Goal: Task Accomplishment & Management: Complete application form

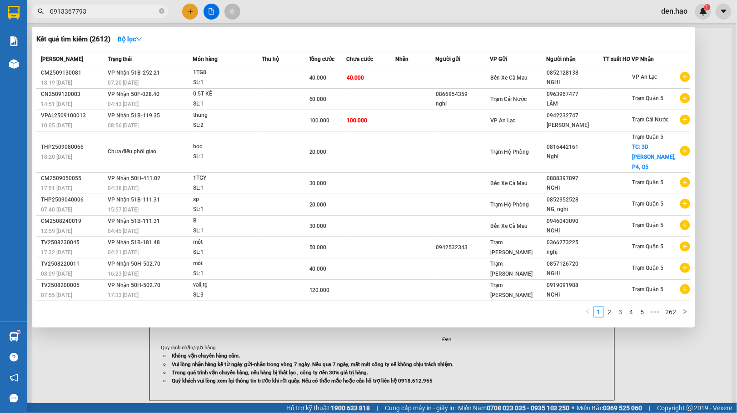
click at [164, 15] on span at bounding box center [161, 11] width 5 height 9
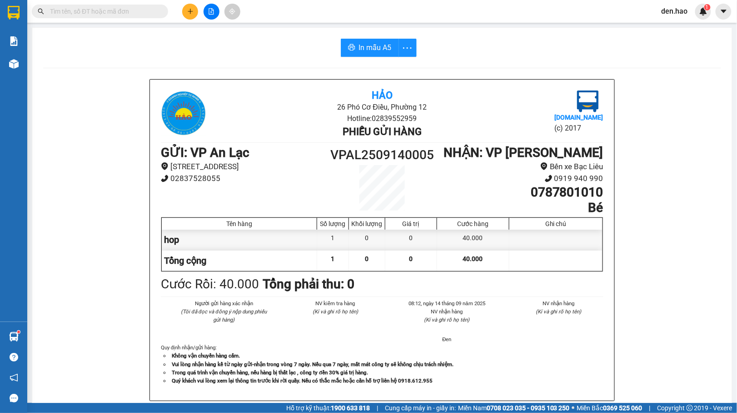
click at [140, 5] on span at bounding box center [100, 12] width 136 height 14
click at [135, 10] on input "text" at bounding box center [103, 11] width 107 height 10
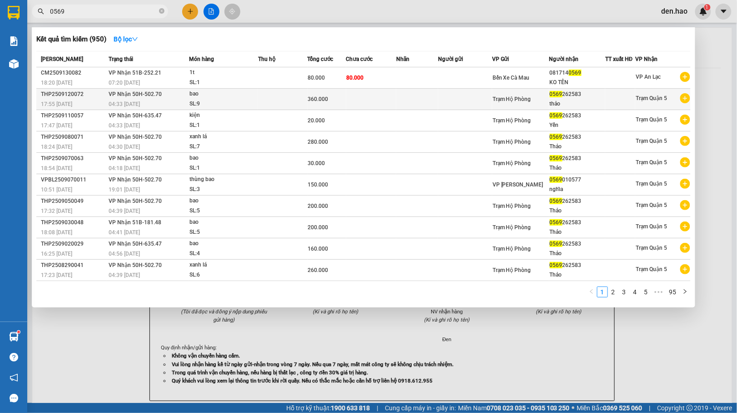
type input "0569"
click at [286, 89] on td at bounding box center [283, 99] width 50 height 21
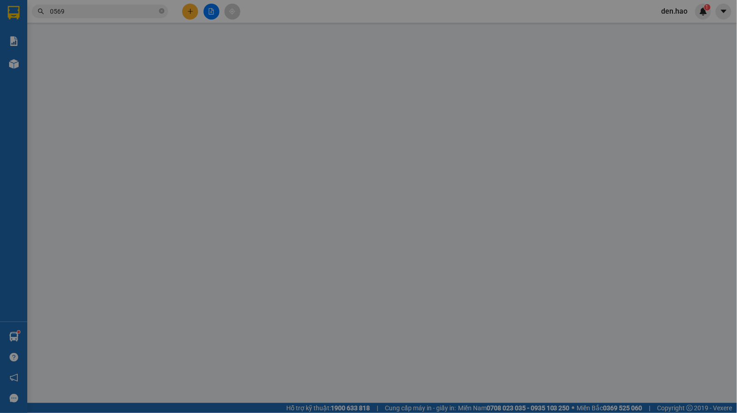
type input "0569262583"
type input "thảo"
type input "360.000"
type input "0"
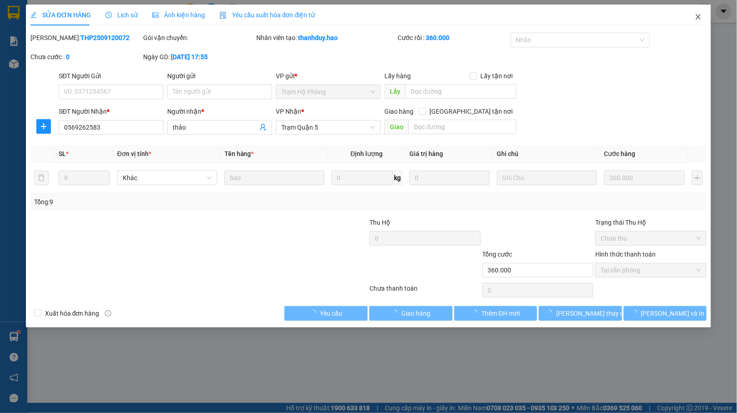
click at [697, 15] on icon "close" at bounding box center [698, 16] width 7 height 7
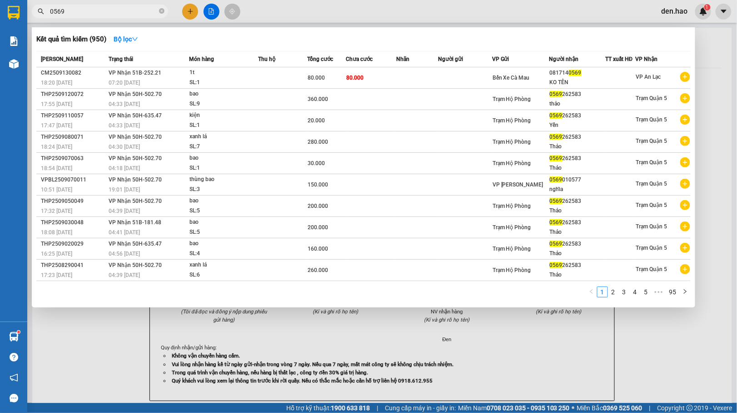
click at [97, 12] on input "0569" at bounding box center [103, 11] width 107 height 10
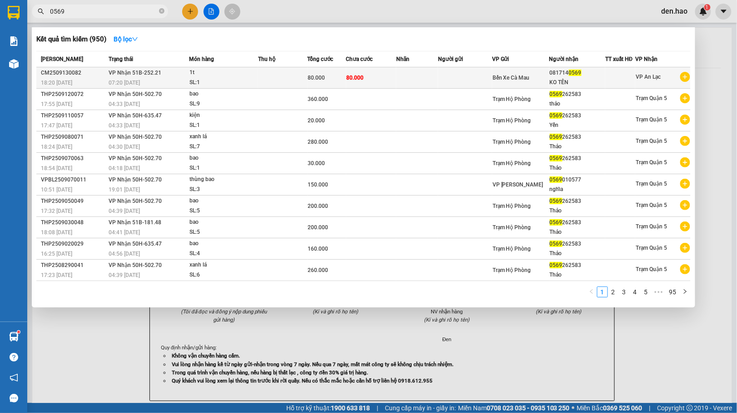
click at [252, 78] on div "SL: 1" at bounding box center [224, 83] width 68 height 10
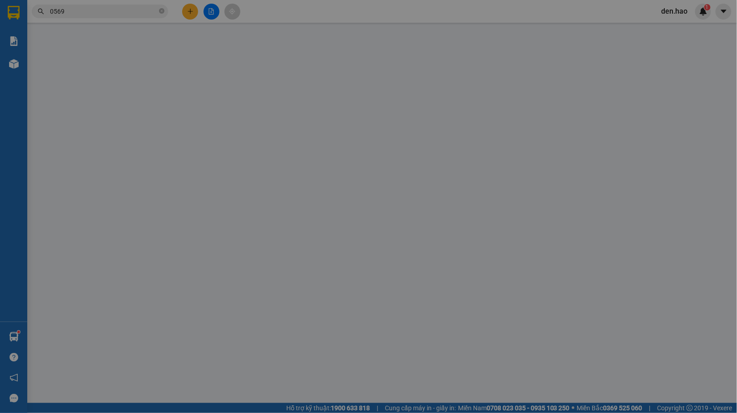
type input "0817140569"
type input "KO TÊN"
type input "80.000"
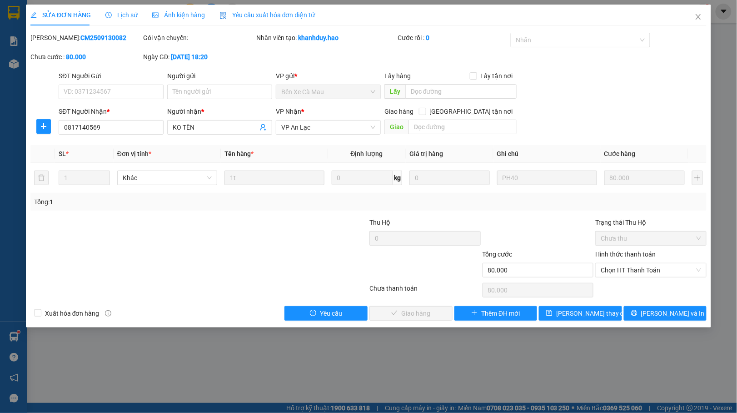
click at [659, 280] on div "Hình thức thanh toán Chọn HT Thanh Toán" at bounding box center [650, 265] width 111 height 32
click at [657, 277] on span "Chọn HT Thanh Toán" at bounding box center [651, 270] width 100 height 14
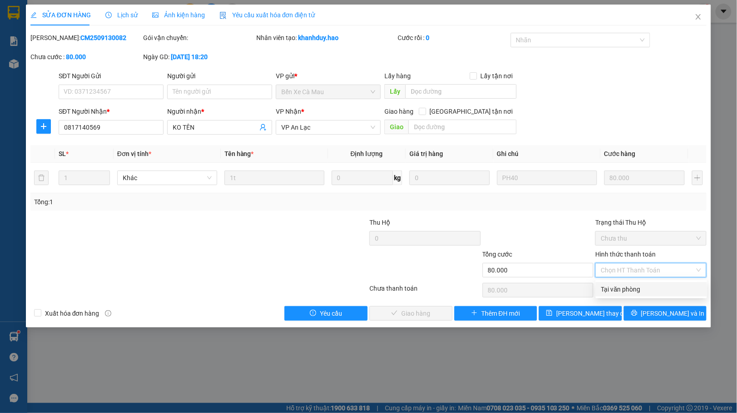
click at [653, 288] on div "Tại văn phòng" at bounding box center [651, 289] width 100 height 10
type input "0"
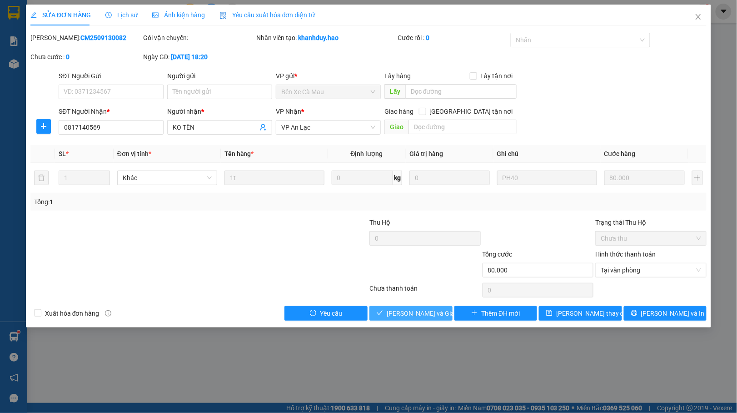
click at [430, 317] on span "[PERSON_NAME] và Giao hàng" at bounding box center [430, 313] width 87 height 10
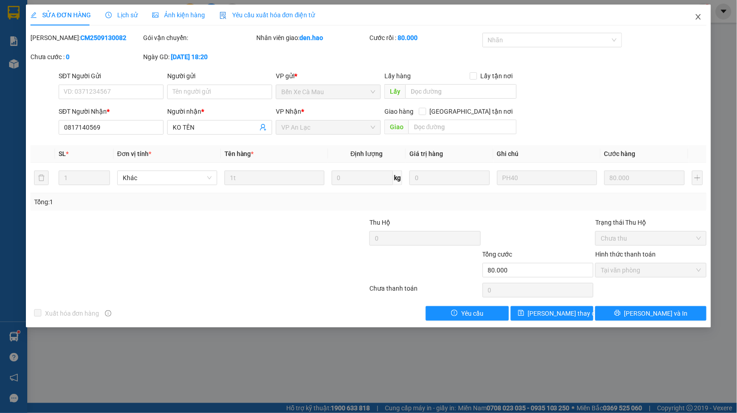
click at [702, 19] on icon "close" at bounding box center [698, 16] width 7 height 7
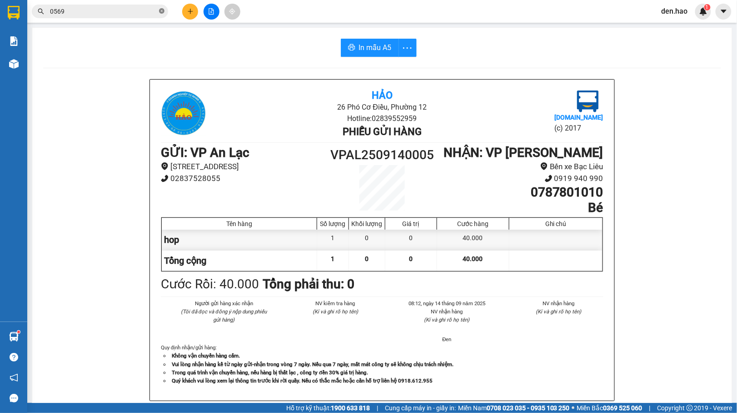
click at [160, 10] on icon "close-circle" at bounding box center [161, 10] width 5 height 5
click at [149, 9] on input "text" at bounding box center [103, 11] width 107 height 10
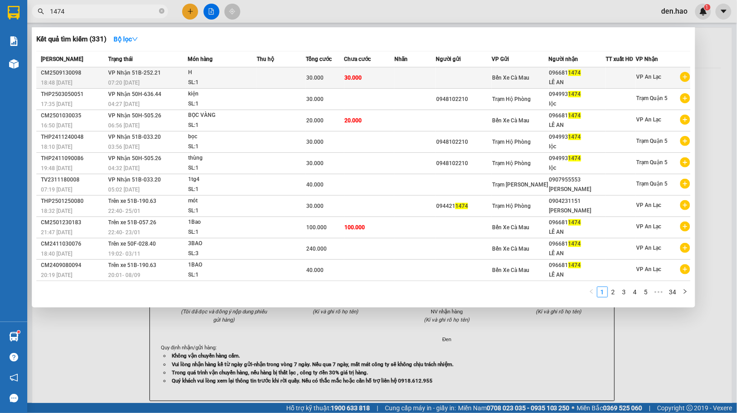
type input "1474"
click at [524, 75] on span "Bến Xe Cà Mau" at bounding box center [510, 78] width 37 height 6
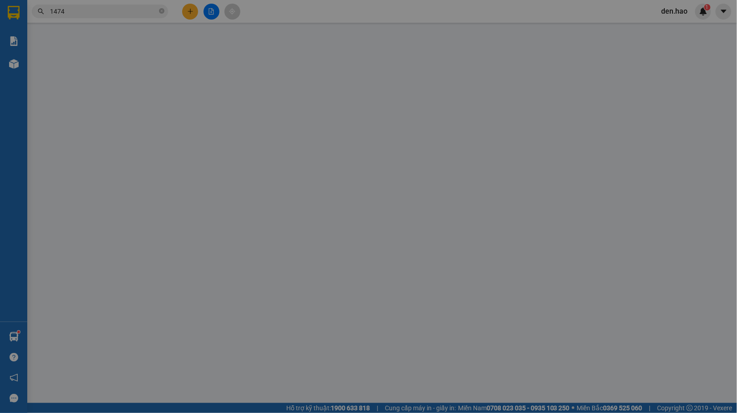
type input "0966811474"
type input "LÊ AN"
type input "30.000"
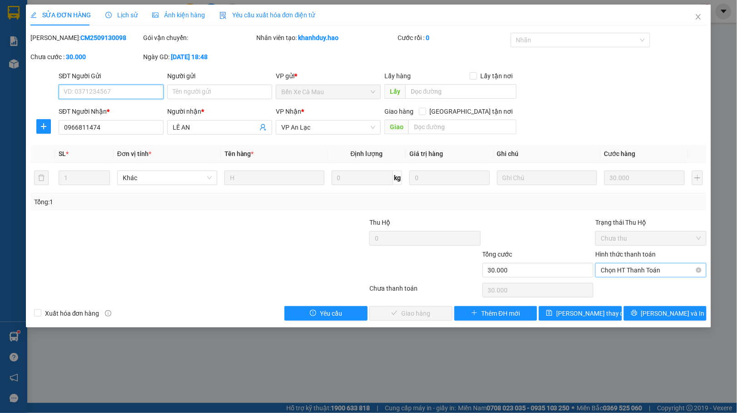
click at [621, 274] on span "Chọn HT Thanh Toán" at bounding box center [651, 270] width 100 height 14
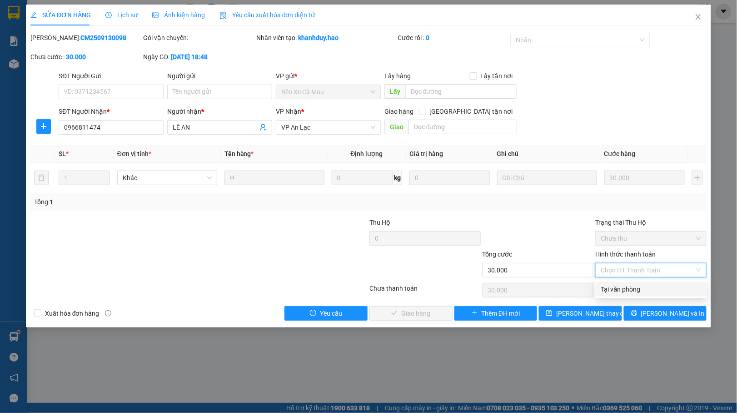
drag, startPoint x: 622, startPoint y: 292, endPoint x: 442, endPoint y: 313, distance: 181.7
click at [621, 290] on div "Tại văn phòng" at bounding box center [651, 289] width 100 height 10
type input "0"
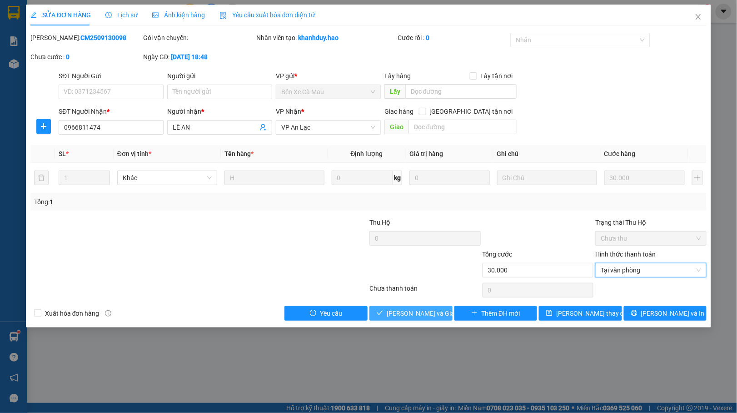
click at [422, 311] on span "[PERSON_NAME] và Giao hàng" at bounding box center [430, 313] width 87 height 10
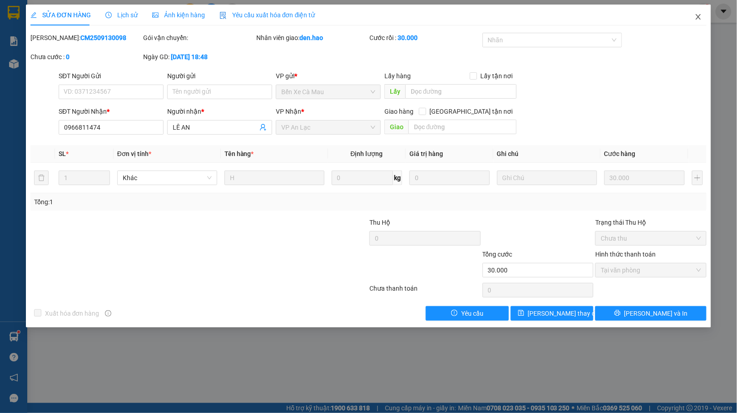
click at [695, 11] on span "Close" at bounding box center [698, 17] width 25 height 25
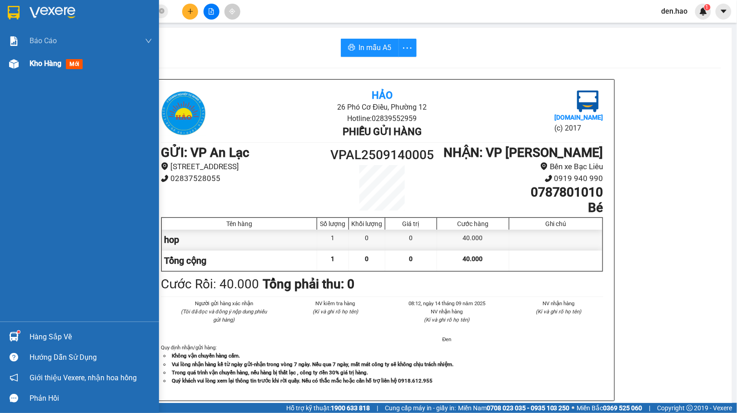
click at [31, 58] on div "Kho hàng mới" at bounding box center [58, 63] width 57 height 11
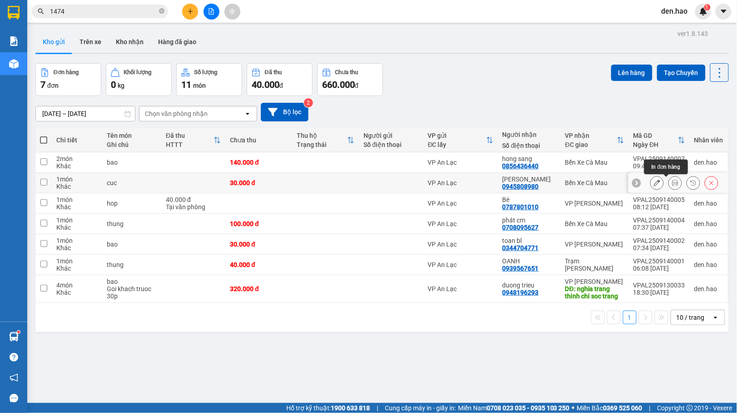
click at [672, 183] on icon at bounding box center [675, 183] width 6 height 6
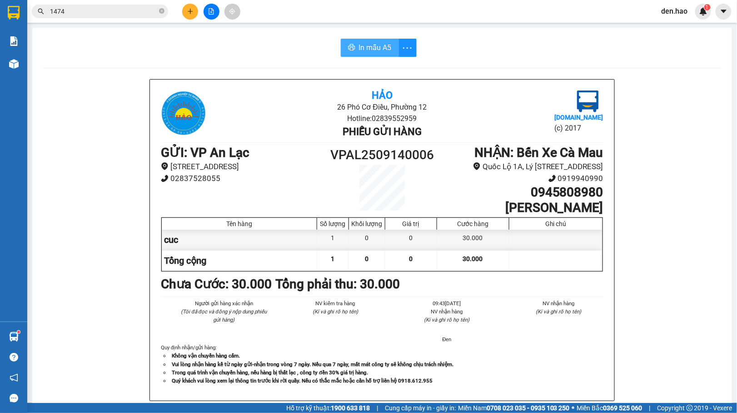
drag, startPoint x: 359, startPoint y: 48, endPoint x: 548, endPoint y: 66, distance: 190.0
click at [359, 49] on span "In mẫu A5" at bounding box center [375, 47] width 33 height 11
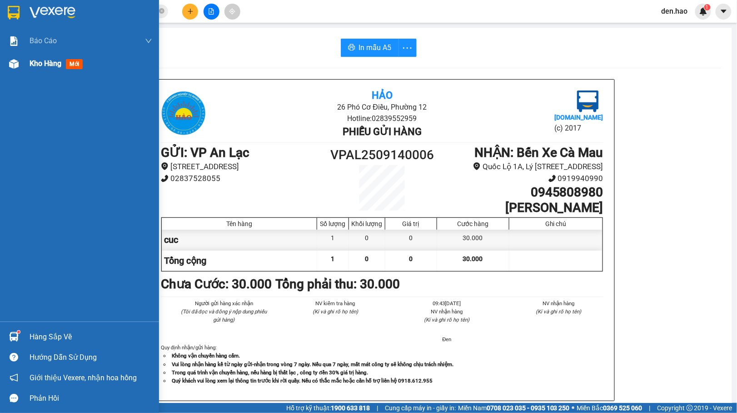
click at [20, 68] on div at bounding box center [14, 64] width 16 height 16
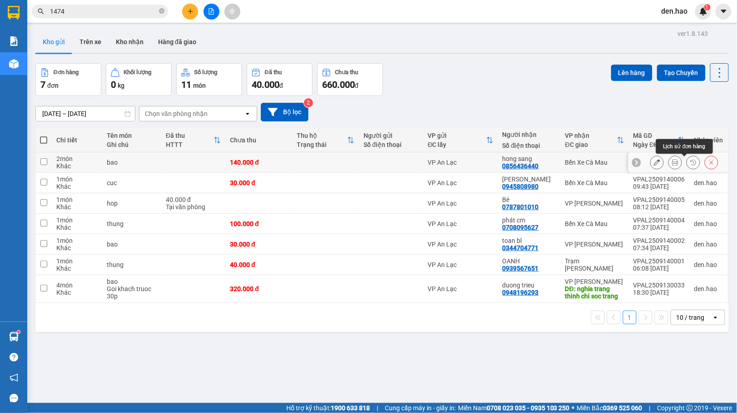
click at [672, 164] on icon at bounding box center [675, 162] width 6 height 6
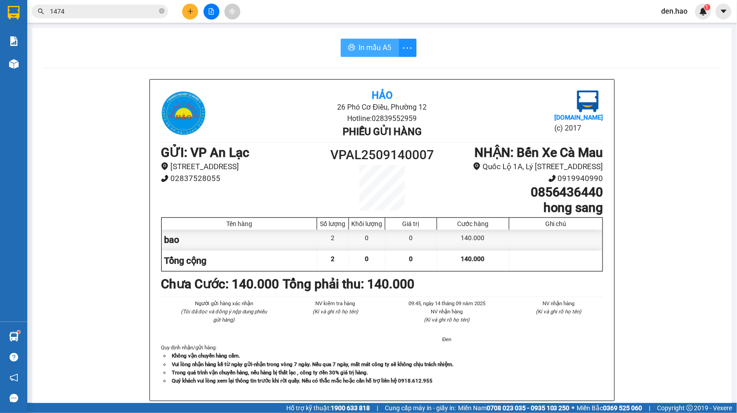
click at [358, 55] on button "In mẫu A5" at bounding box center [370, 48] width 58 height 18
click at [162, 9] on icon "close-circle" at bounding box center [161, 10] width 5 height 5
click at [155, 10] on input "text" at bounding box center [103, 11] width 107 height 10
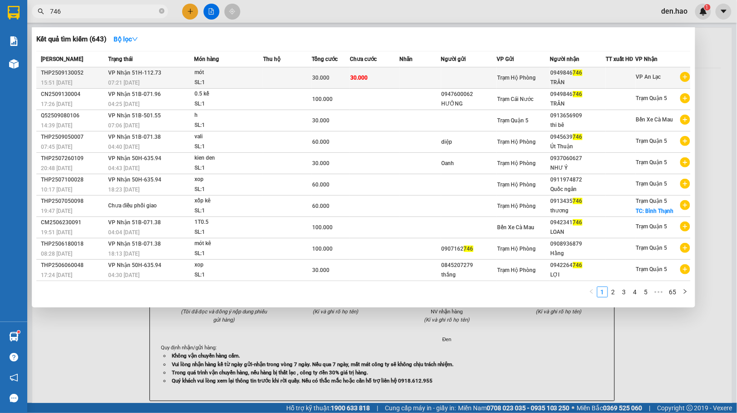
type input "746"
click at [540, 75] on div "Trạm Hộ Phòng" at bounding box center [523, 78] width 53 height 10
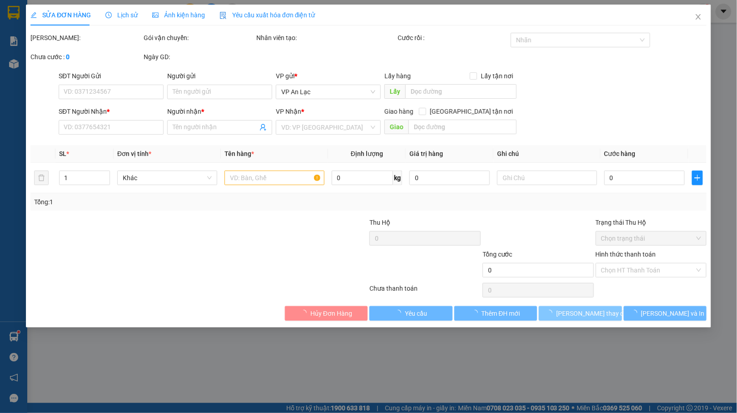
type input "0949846746"
type input "TRÂN"
type input "30.000"
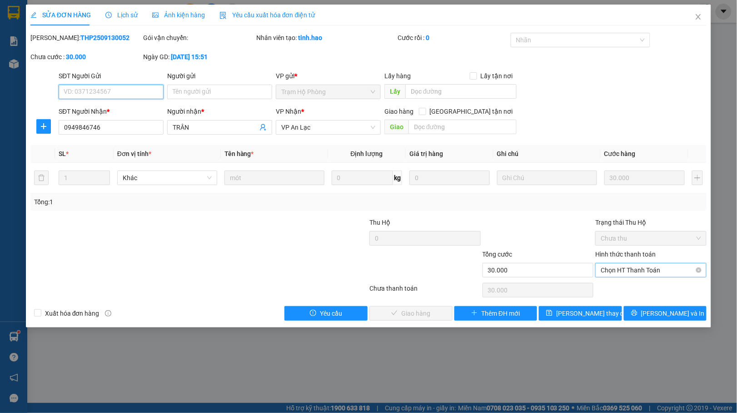
click at [610, 274] on span "Chọn HT Thanh Toán" at bounding box center [651, 270] width 100 height 14
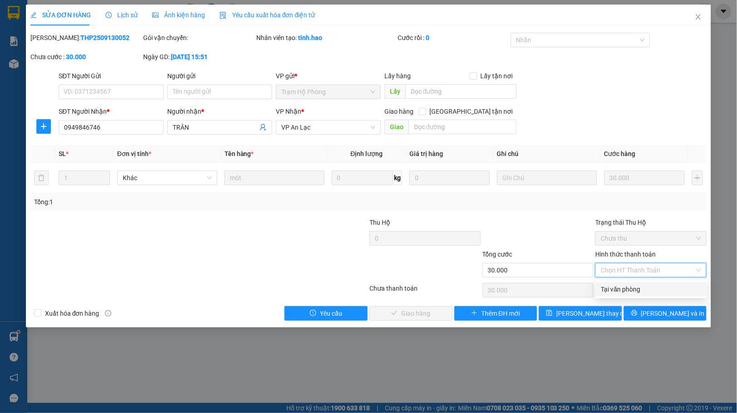
click at [606, 288] on div "Tại văn phòng" at bounding box center [651, 289] width 100 height 10
type input "0"
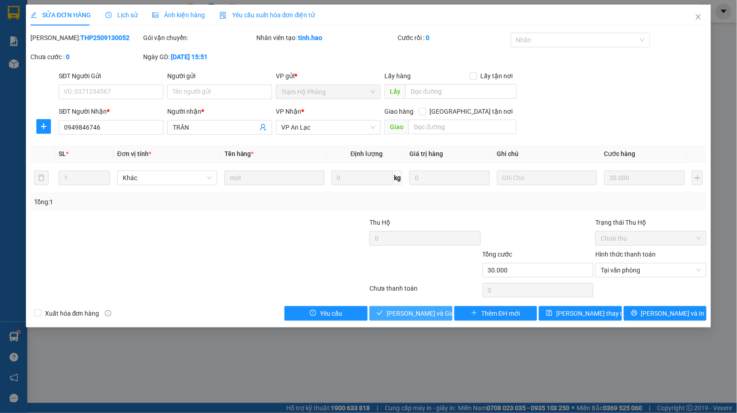
click at [435, 313] on span "[PERSON_NAME] và Giao hàng" at bounding box center [430, 313] width 87 height 10
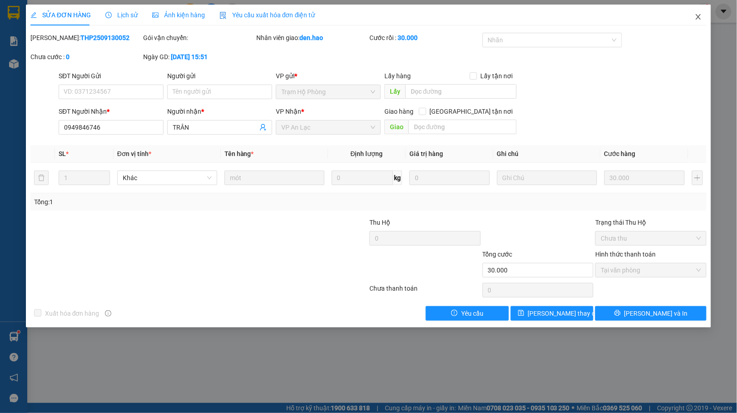
drag, startPoint x: 699, startPoint y: 17, endPoint x: 644, endPoint y: 22, distance: 55.2
click at [699, 18] on icon "close" at bounding box center [698, 16] width 5 height 5
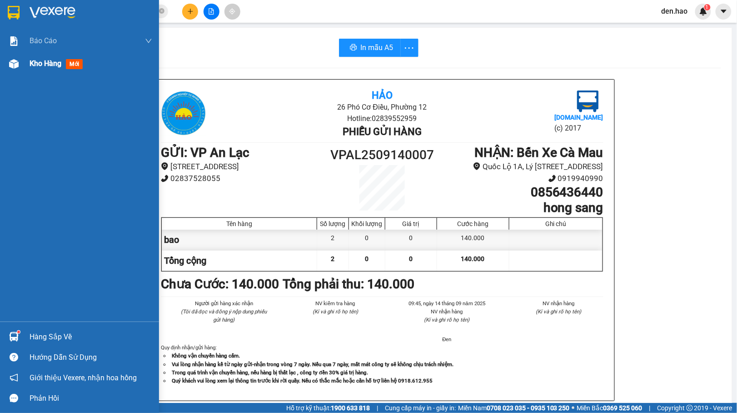
drag, startPoint x: 10, startPoint y: 71, endPoint x: 17, endPoint y: 72, distance: 7.3
click at [17, 72] on div "Kho hàng mới" at bounding box center [79, 63] width 159 height 23
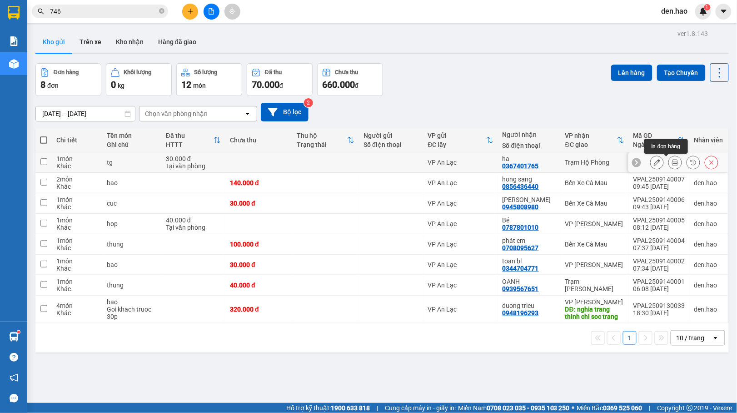
click at [671, 166] on button at bounding box center [675, 163] width 13 height 16
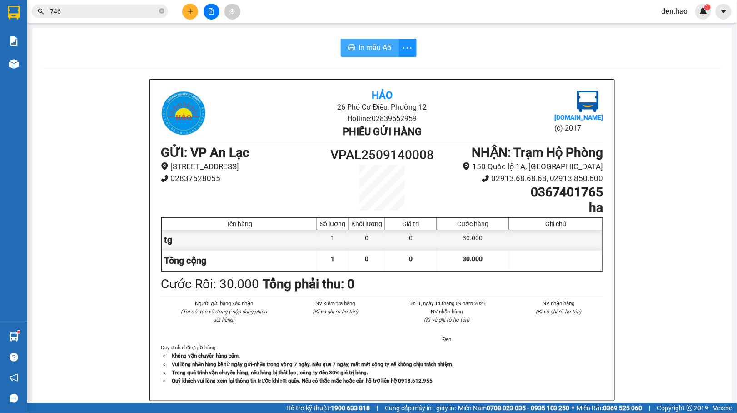
click at [376, 53] on span "In mẫu A5" at bounding box center [375, 47] width 33 height 11
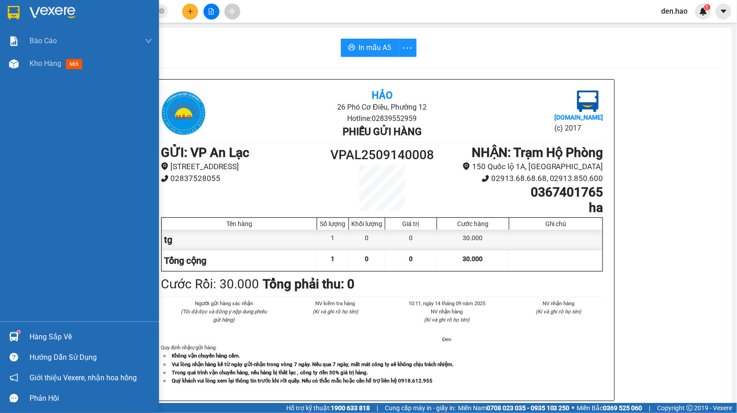
click at [64, 94] on div "Báo cáo BC tiền công nợ Báo cáo dòng tiền (trưởng trạm) Doanh số tạo đơn theo V…" at bounding box center [79, 176] width 159 height 292
click at [55, 66] on span "Kho hàng" at bounding box center [46, 63] width 32 height 9
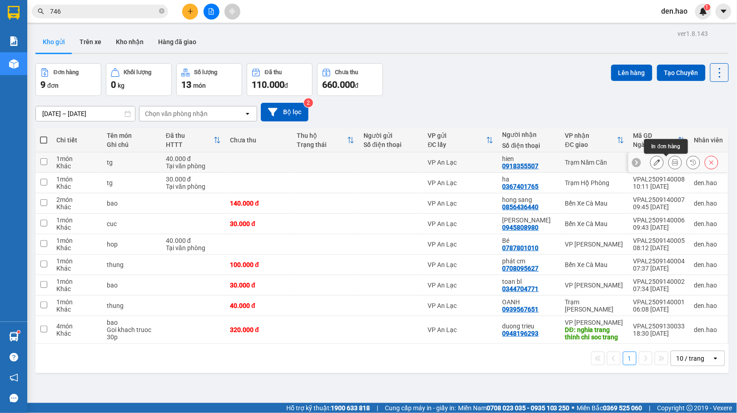
click at [672, 161] on icon at bounding box center [675, 162] width 6 height 6
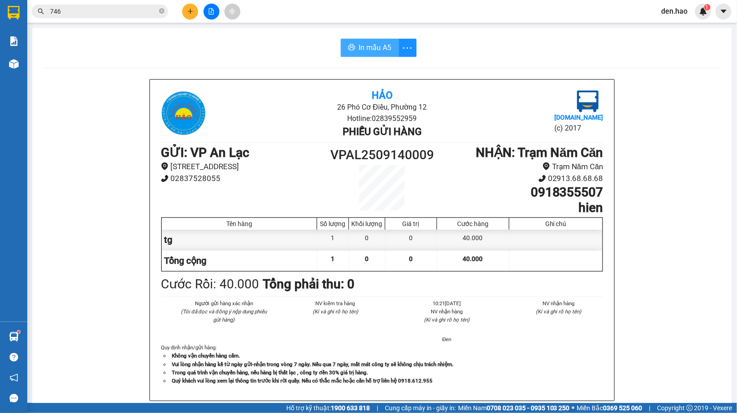
click at [353, 46] on button "In mẫu A5" at bounding box center [370, 48] width 58 height 18
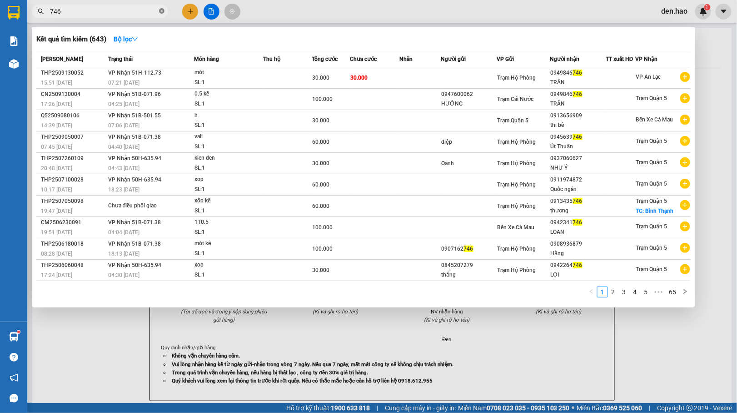
click at [160, 13] on icon "close-circle" at bounding box center [161, 10] width 5 height 5
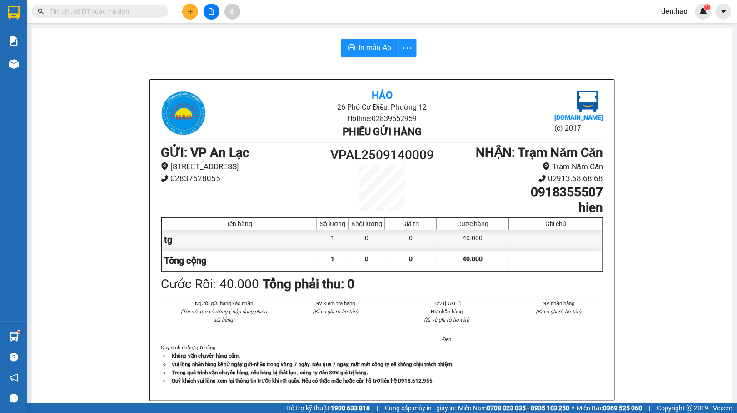
click at [160, 13] on span at bounding box center [161, 11] width 5 height 10
click at [139, 7] on input "text" at bounding box center [103, 11] width 107 height 10
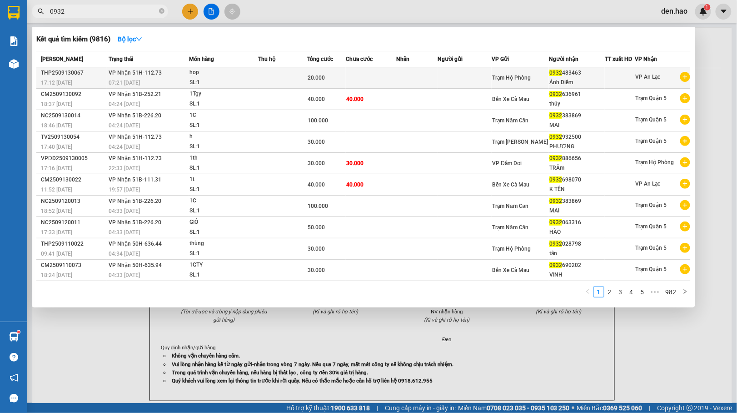
type input "0932"
click at [541, 71] on td "Trạm Hộ Phòng" at bounding box center [520, 77] width 57 height 21
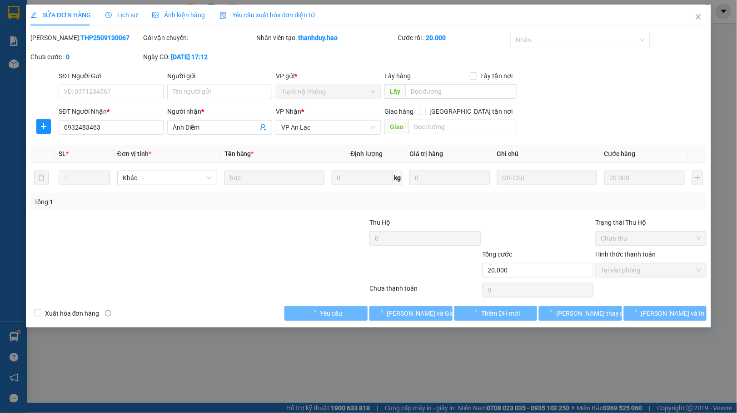
click at [170, 11] on span "Ảnh kiện hàng" at bounding box center [178, 14] width 53 height 7
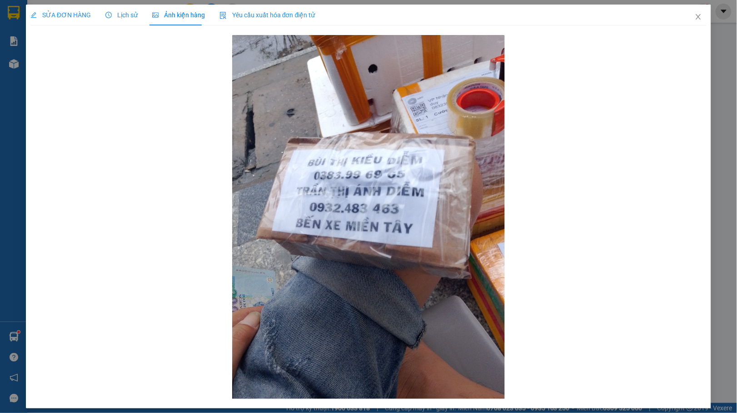
click at [65, 13] on span "SỬA ĐƠN HÀNG" at bounding box center [60, 14] width 60 height 7
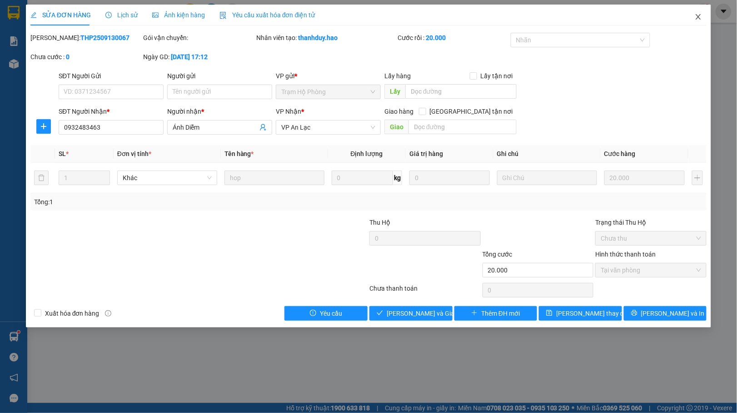
click at [705, 20] on span "Close" at bounding box center [698, 17] width 25 height 25
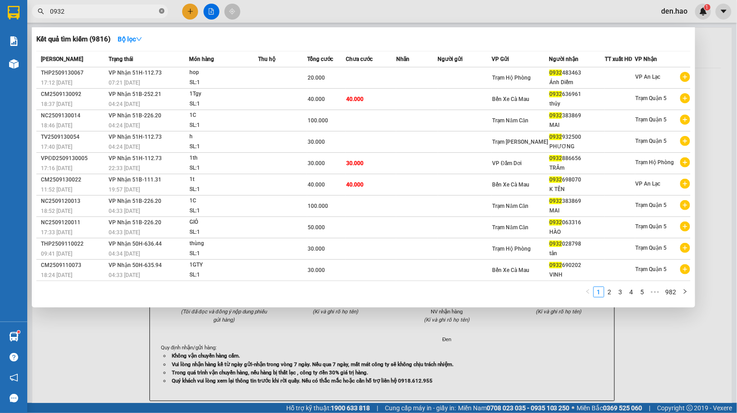
click at [164, 12] on icon "close-circle" at bounding box center [161, 10] width 5 height 5
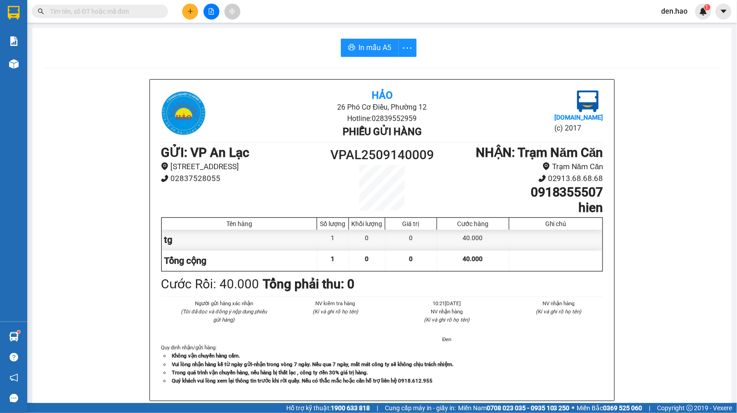
click at [155, 12] on input "text" at bounding box center [103, 11] width 107 height 10
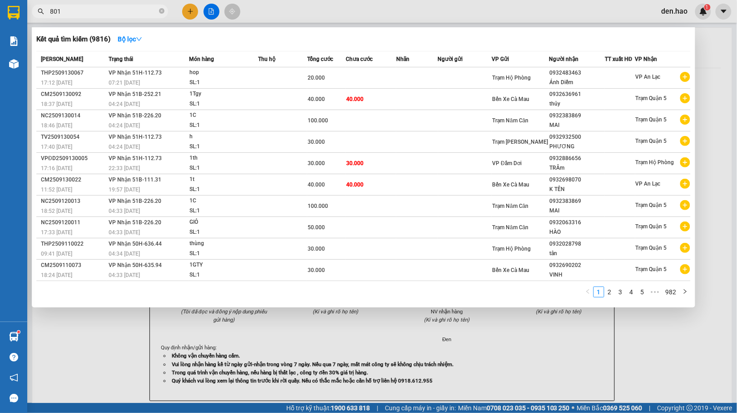
type input "8016"
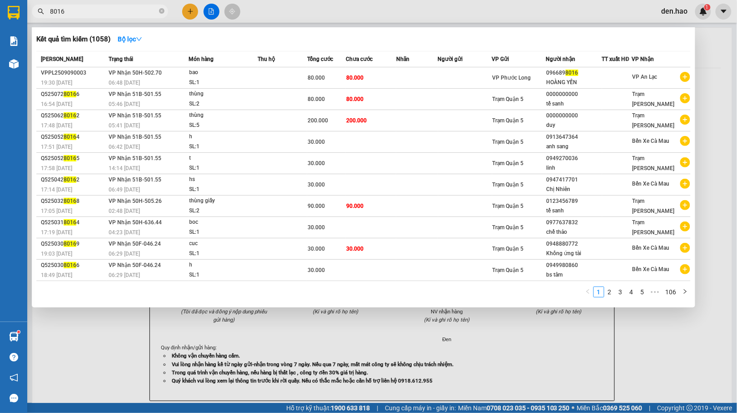
drag, startPoint x: 160, startPoint y: 12, endPoint x: 92, endPoint y: 10, distance: 68.2
click at [159, 9] on icon "close-circle" at bounding box center [161, 10] width 5 height 5
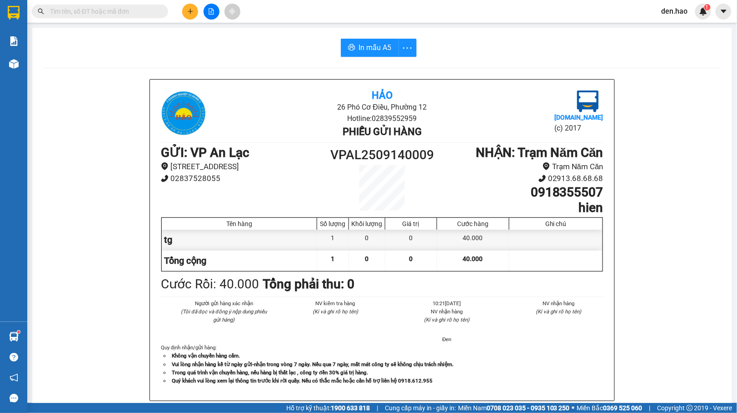
click at [92, 10] on input "text" at bounding box center [103, 11] width 107 height 10
drag, startPoint x: 92, startPoint y: 3, endPoint x: 61, endPoint y: 11, distance: 32.1
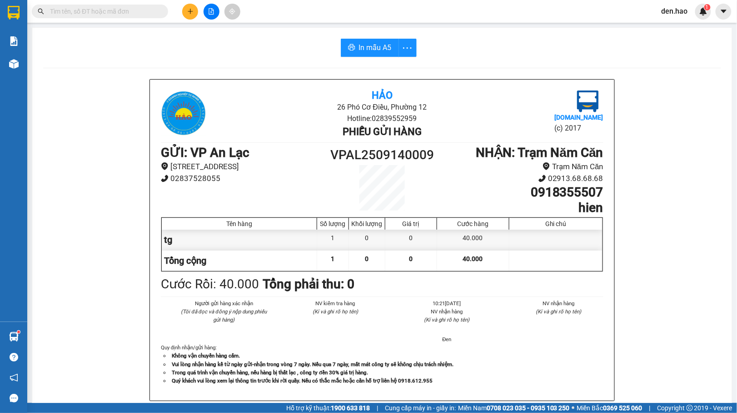
click at [55, 11] on input "text" at bounding box center [103, 11] width 107 height 10
click at [65, 10] on input "text" at bounding box center [103, 11] width 107 height 10
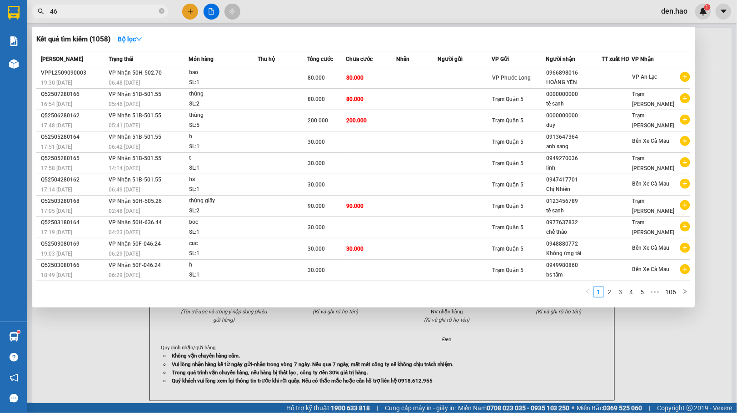
type input "463"
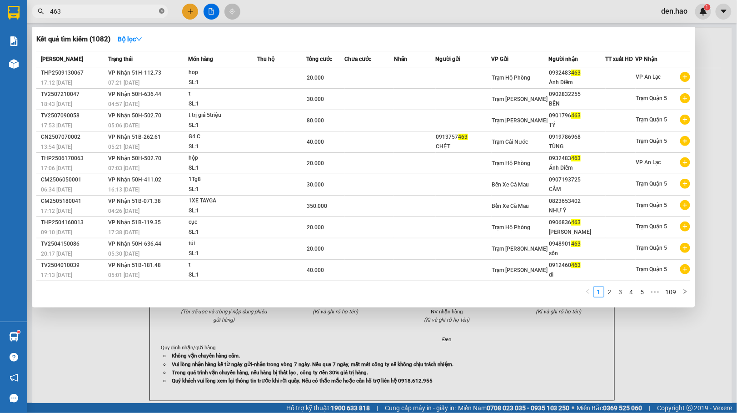
click at [162, 7] on span at bounding box center [161, 11] width 5 height 9
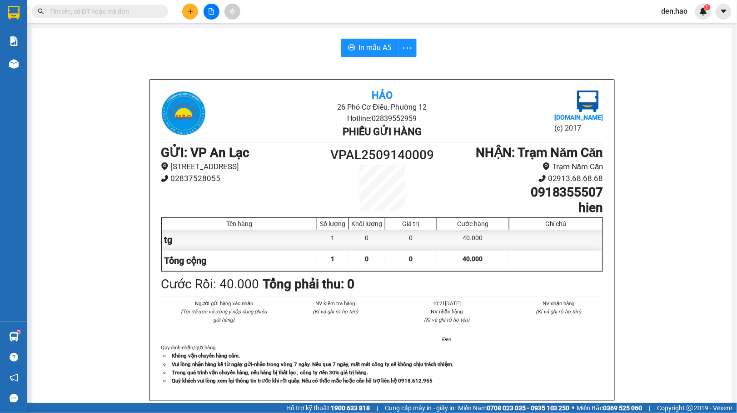
click at [152, 10] on input "text" at bounding box center [103, 11] width 107 height 10
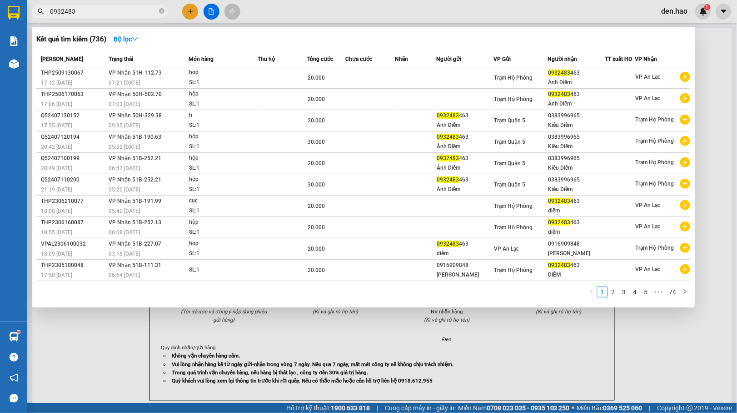
type input "0932483"
click at [63, 315] on div at bounding box center [368, 206] width 737 height 413
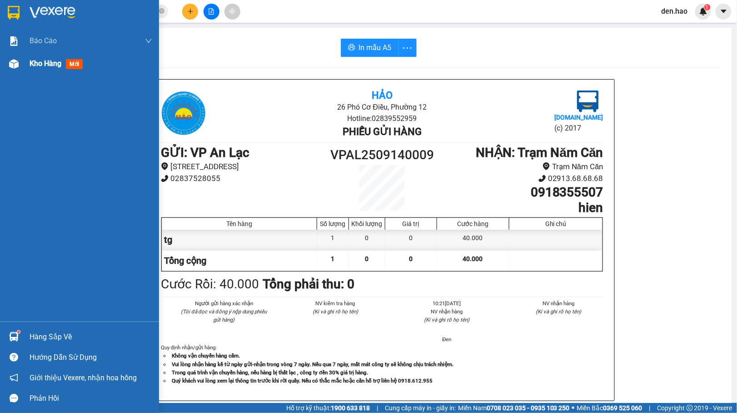
click at [31, 60] on span "Kho hàng" at bounding box center [46, 63] width 32 height 9
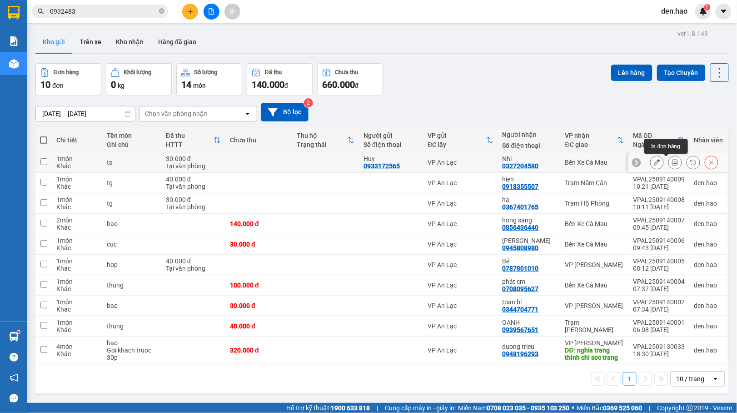
click at [672, 160] on icon at bounding box center [675, 162] width 6 height 6
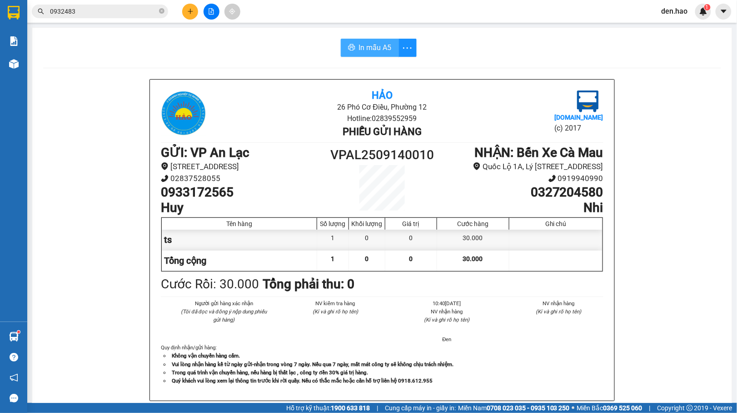
click at [360, 39] on button "In mẫu A5" at bounding box center [370, 48] width 58 height 18
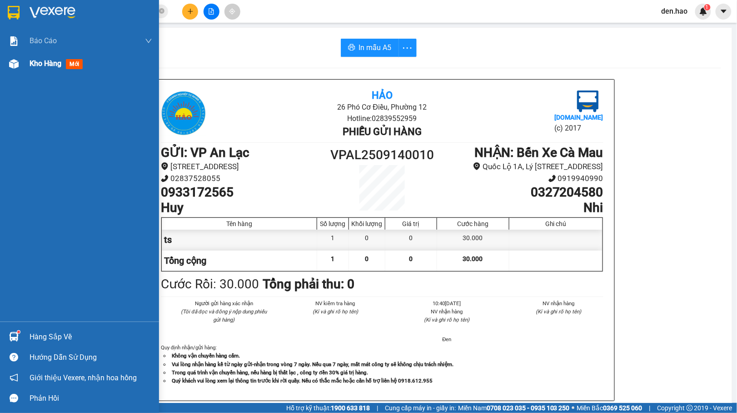
click at [37, 64] on span "Kho hàng" at bounding box center [46, 63] width 32 height 9
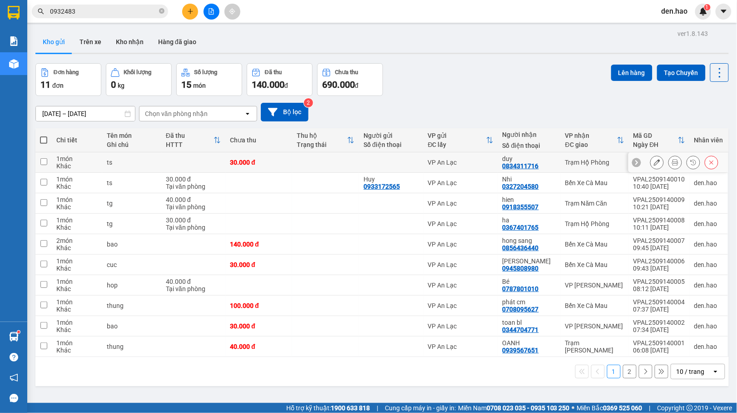
click at [655, 164] on div at bounding box center [684, 162] width 68 height 14
click at [672, 162] on icon at bounding box center [675, 162] width 6 height 6
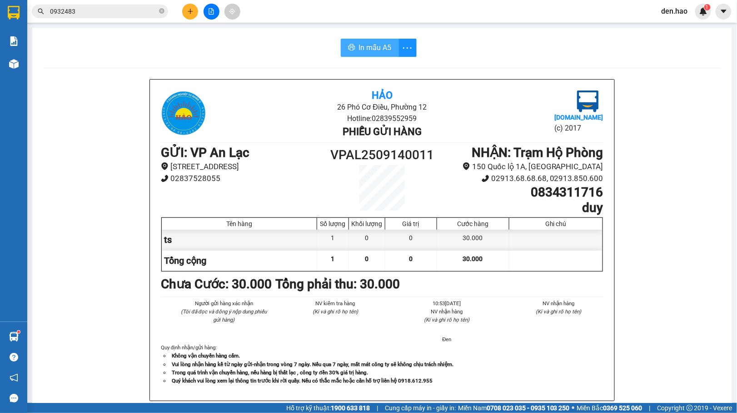
click at [365, 40] on button "In mẫu A5" at bounding box center [370, 48] width 58 height 18
drag, startPoint x: 659, startPoint y: 258, endPoint x: 687, endPoint y: 217, distance: 50.0
click at [665, 253] on div "Hảo 26 Phó Cơ Điều, Phường 12 Hotline: 02839552959 Phiếu gửi hàng [DOMAIN_NAME]…" at bounding box center [382, 399] width 678 height 640
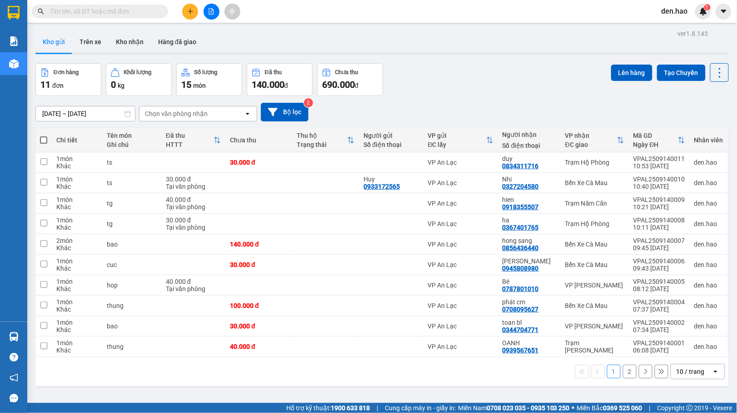
click at [119, 19] on div "Kết quả tìm kiếm ( 0 ) Bộ lọc No Data den.hao 1" at bounding box center [368, 11] width 737 height 23
click at [125, 9] on input "text" at bounding box center [103, 11] width 107 height 10
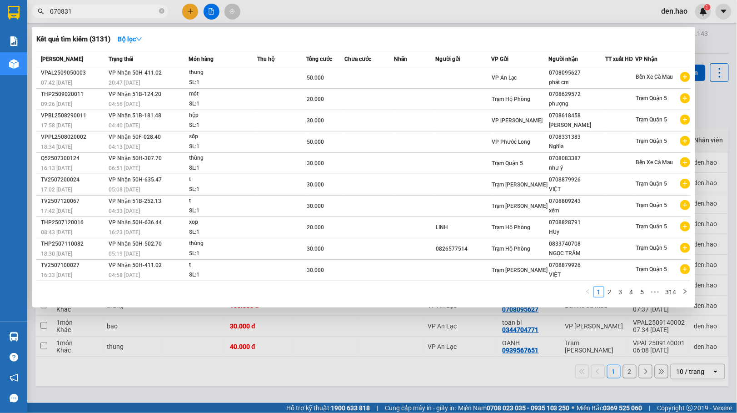
type input "0708313"
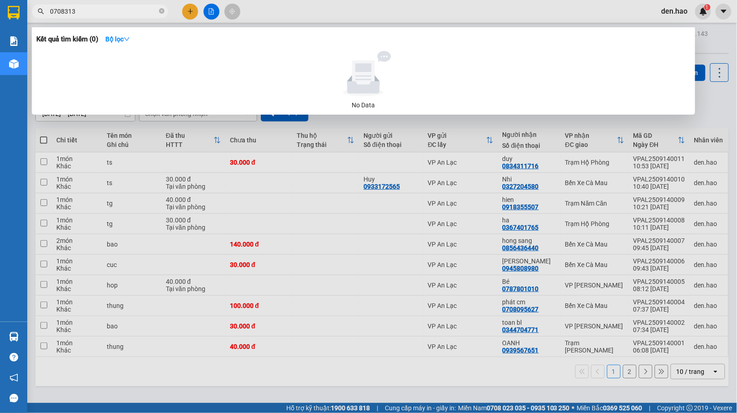
drag, startPoint x: 160, startPoint y: 13, endPoint x: 153, endPoint y: 11, distance: 7.1
click at [160, 13] on icon "close-circle" at bounding box center [161, 10] width 5 height 5
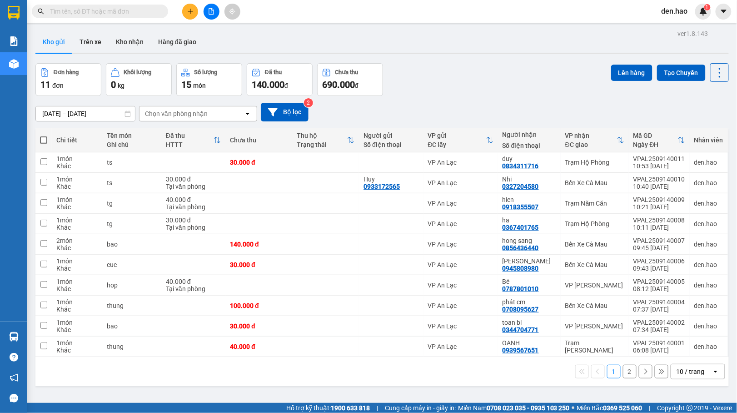
click at [153, 11] on input "text" at bounding box center [103, 11] width 107 height 10
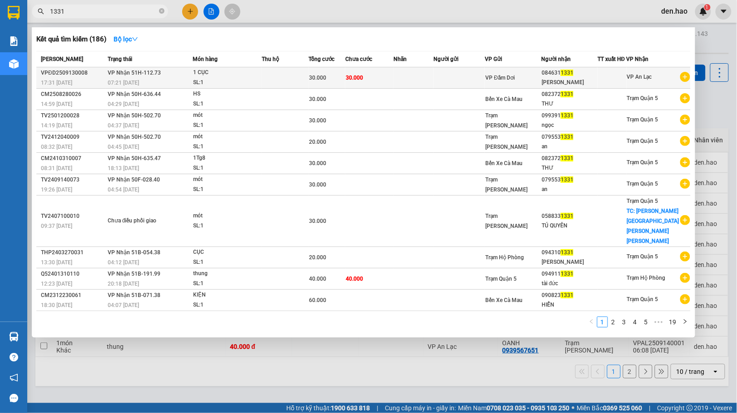
type input "1331"
click at [500, 77] on span "VP Đầm Dơi" at bounding box center [500, 78] width 30 height 6
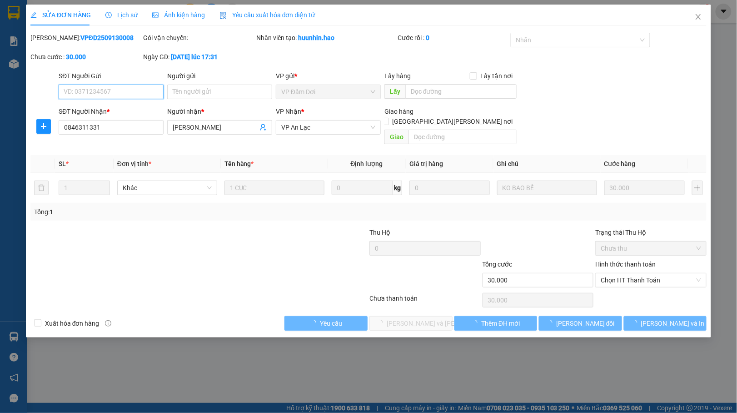
type input "0846311331"
type input "NGUYỄN VŨ"
type input "30.000"
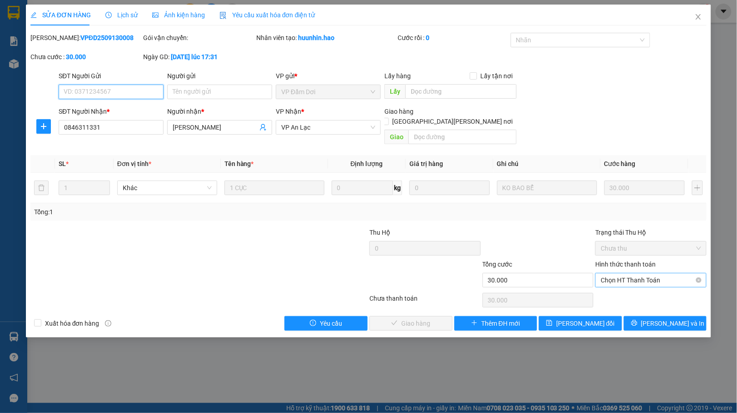
drag, startPoint x: 649, startPoint y: 271, endPoint x: 648, endPoint y: 276, distance: 5.6
click at [650, 273] on span "Chọn HT Thanh Toán" at bounding box center [651, 280] width 100 height 14
click at [635, 293] on div "Tại văn phòng" at bounding box center [651, 289] width 100 height 10
type input "0"
drag, startPoint x: 435, startPoint y: 310, endPoint x: 440, endPoint y: 312, distance: 5.7
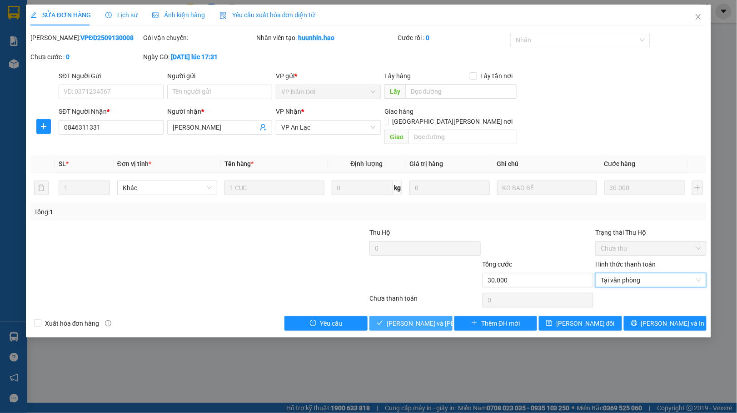
click at [439, 318] on span "[PERSON_NAME] và Giao hàng" at bounding box center [448, 323] width 123 height 10
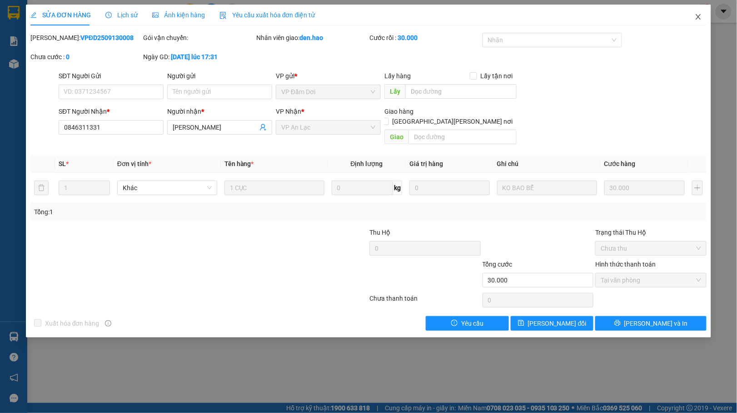
click at [702, 15] on icon "close" at bounding box center [698, 16] width 7 height 7
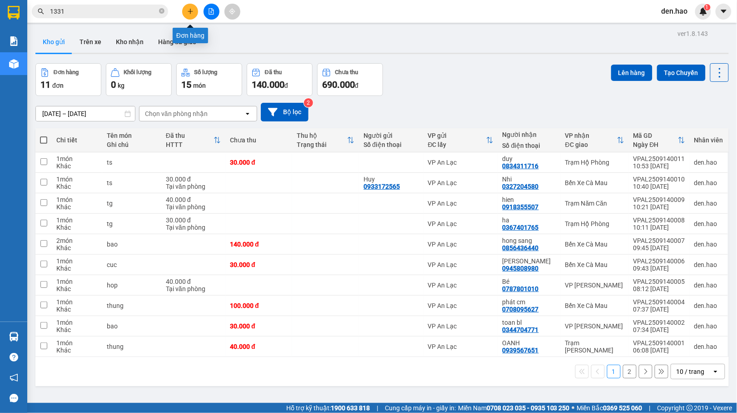
click at [189, 10] on icon "plus" at bounding box center [190, 11] width 6 height 6
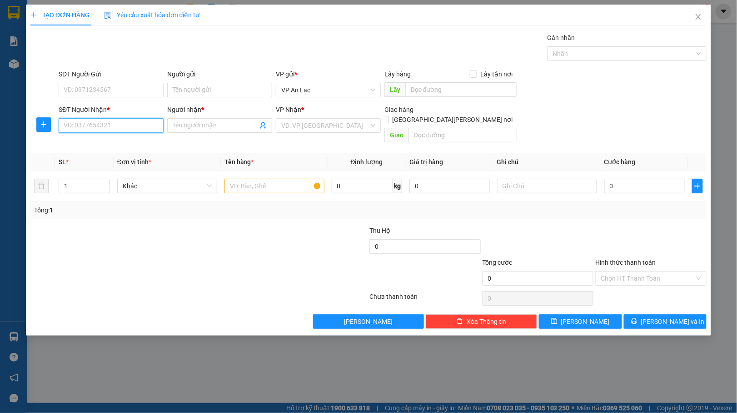
click at [125, 126] on input "SĐT Người Nhận *" at bounding box center [111, 125] width 105 height 15
click at [115, 140] on div "0816950075 - a bao" at bounding box center [111, 145] width 94 height 10
type input "0816950075"
type input "a bao"
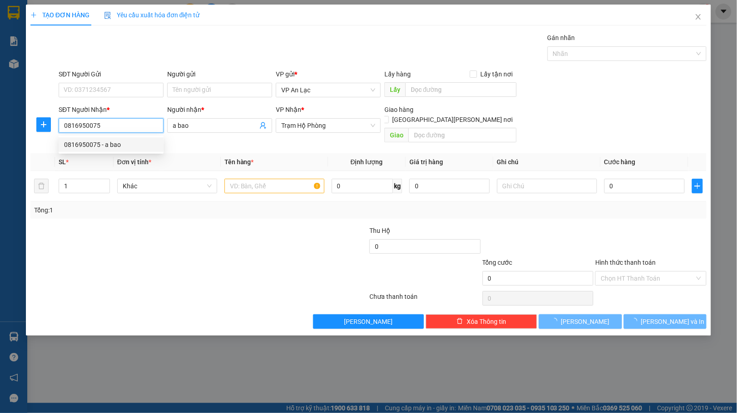
type input "100.000"
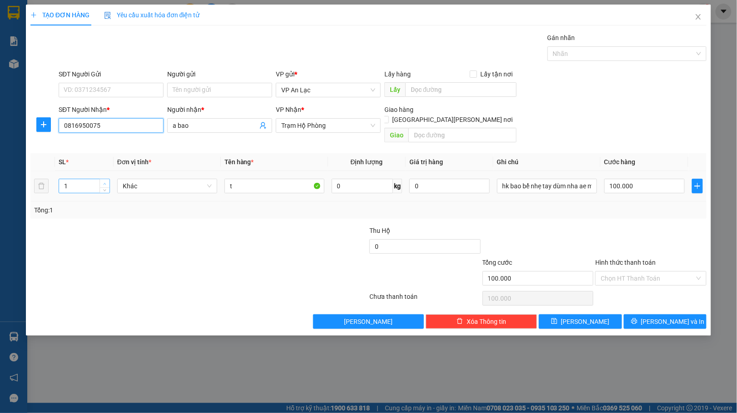
type input "0816950075"
click at [106, 181] on span "up" at bounding box center [104, 183] width 5 height 5
type input "2"
click at [587, 316] on span "Lưu" at bounding box center [585, 321] width 49 height 10
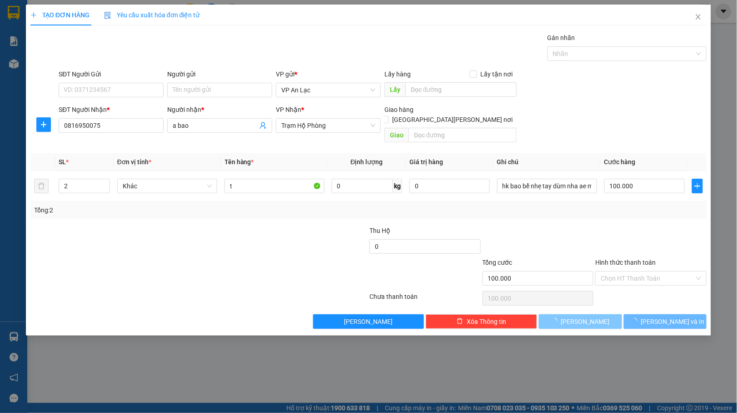
type input "0"
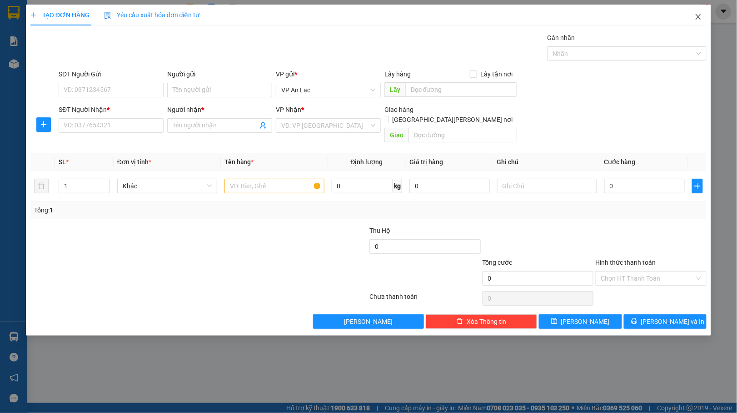
click at [695, 21] on span "Close" at bounding box center [698, 17] width 25 height 25
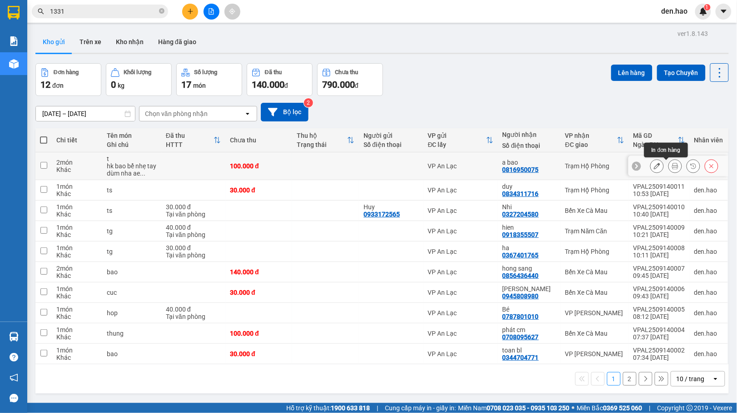
click at [672, 165] on icon at bounding box center [675, 166] width 6 height 6
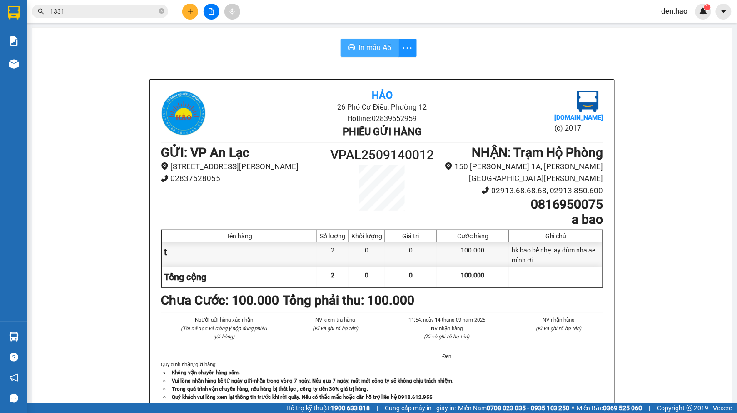
click at [360, 53] on span "In mẫu A5" at bounding box center [375, 47] width 33 height 11
click at [365, 50] on span "In mẫu A5" at bounding box center [375, 47] width 33 height 11
drag, startPoint x: 352, startPoint y: 46, endPoint x: 405, endPoint y: 55, distance: 54.3
click at [353, 46] on button "In mẫu A5" at bounding box center [370, 48] width 58 height 18
click at [190, 13] on icon "plus" at bounding box center [190, 11] width 6 height 6
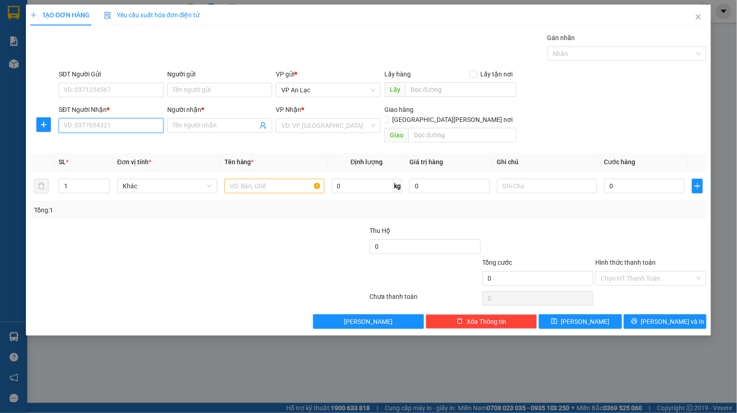
click at [120, 130] on input "SĐT Người Nhận *" at bounding box center [111, 125] width 105 height 15
click at [118, 150] on div "0918821575 - tiến" at bounding box center [111, 144] width 105 height 15
type input "0918821575"
type input "tiến"
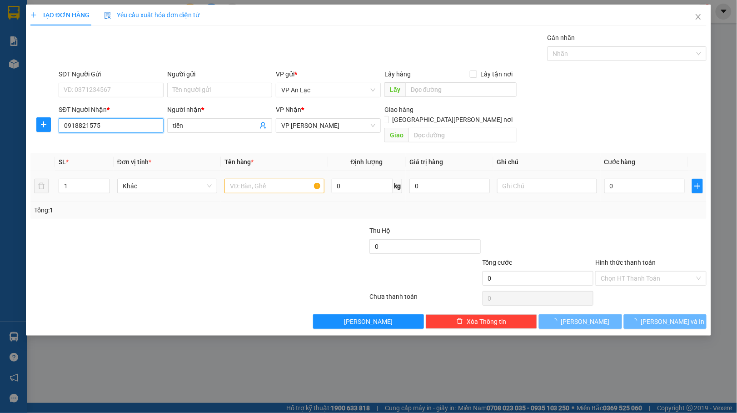
type input "30.000"
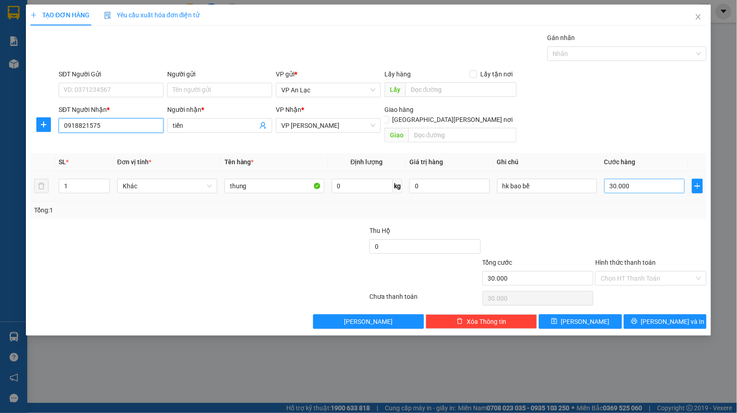
type input "0918821575"
click at [643, 184] on input "30.000" at bounding box center [645, 186] width 80 height 15
type input "0"
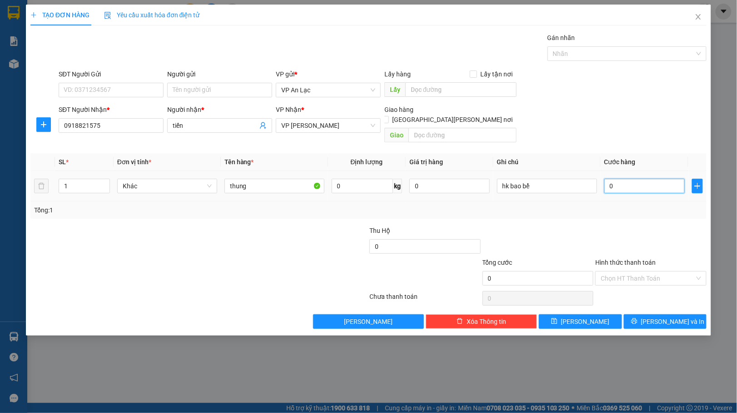
type input "5"
type input "05"
type input "50"
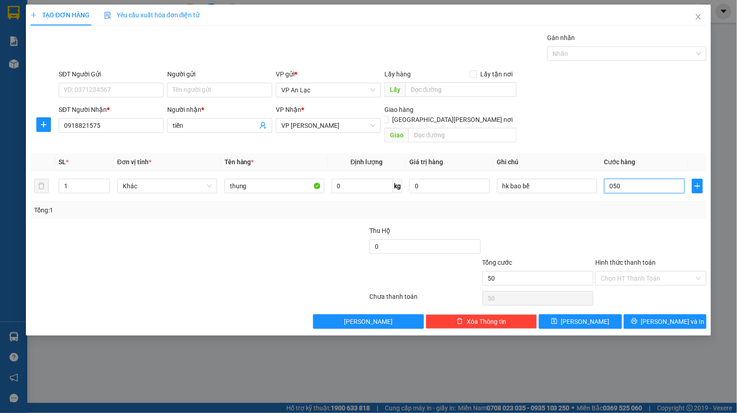
type input "050"
click at [635, 88] on div "SĐT Người Gửi VD: 0371234567 Người gửi Tên người gửi VP gửi * VP An Lạc Lấy hàn…" at bounding box center [383, 85] width 652 height 32
type input "50.000"
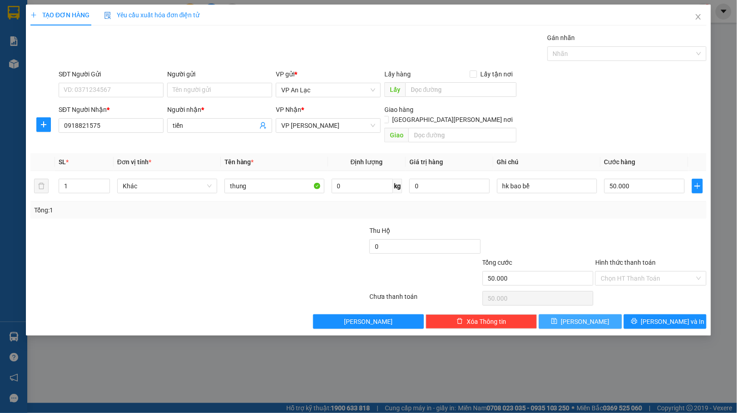
click at [617, 315] on button "Lưu" at bounding box center [580, 321] width 83 height 15
type input "0"
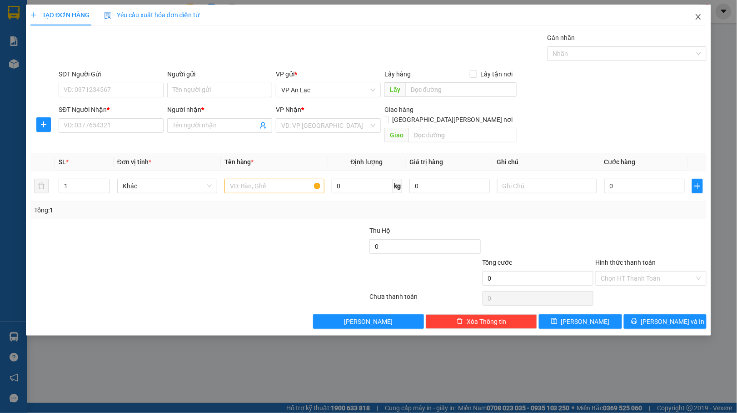
click at [699, 17] on icon "close" at bounding box center [698, 16] width 7 height 7
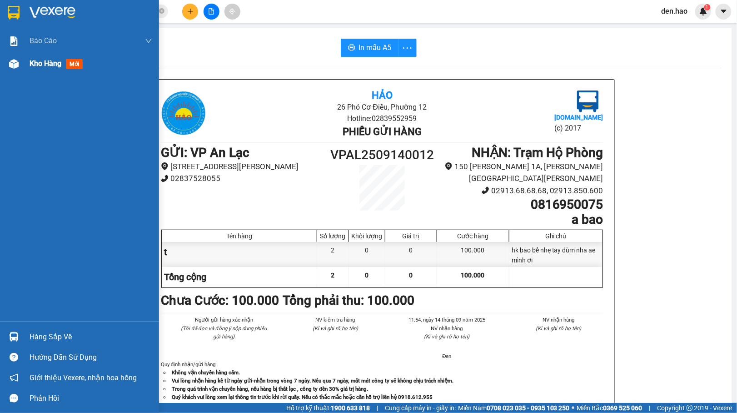
click at [24, 62] on div "Kho hàng mới" at bounding box center [79, 63] width 159 height 23
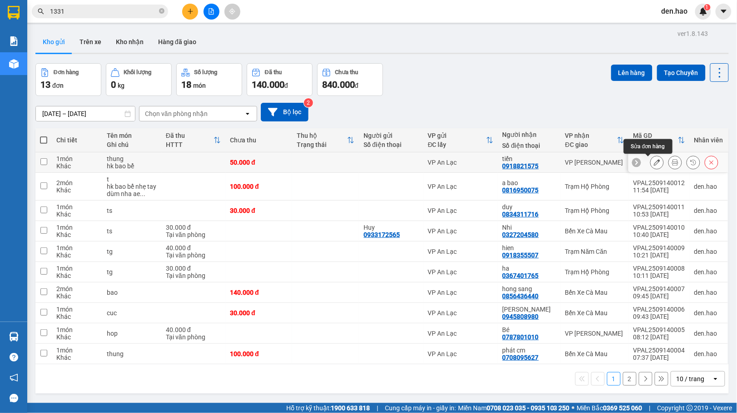
click at [650, 157] on div at bounding box center [657, 162] width 14 height 14
click at [654, 163] on icon at bounding box center [657, 162] width 6 height 6
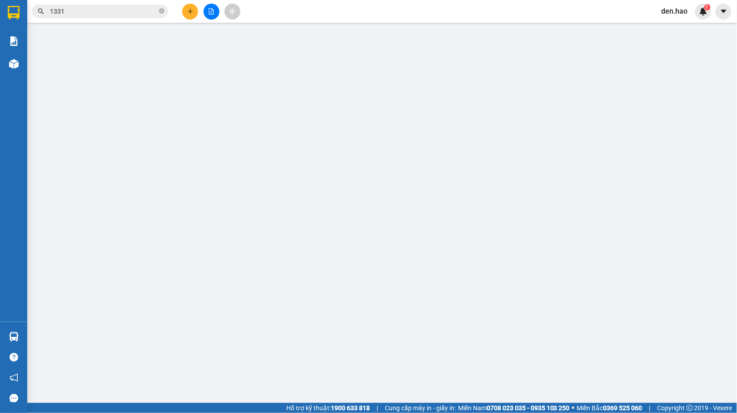
type input "0918821575"
type input "tiến"
type input "50.000"
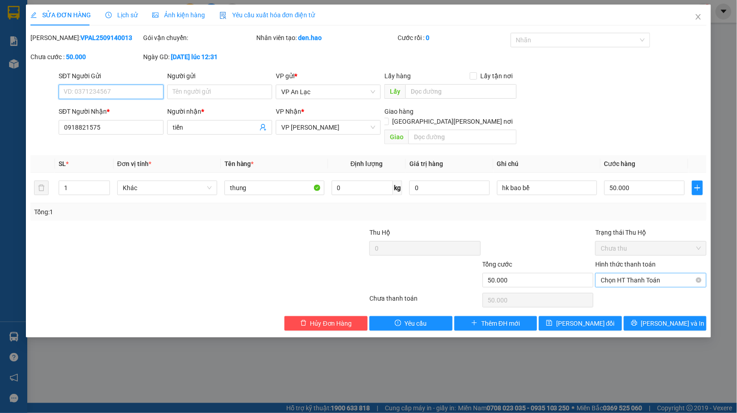
click at [654, 273] on span "Chọn HT Thanh Toán" at bounding box center [651, 280] width 100 height 14
click at [648, 291] on div "Tại văn phòng" at bounding box center [651, 289] width 100 height 10
type input "0"
click at [606, 316] on button "[PERSON_NAME] thay đổi" at bounding box center [580, 323] width 83 height 15
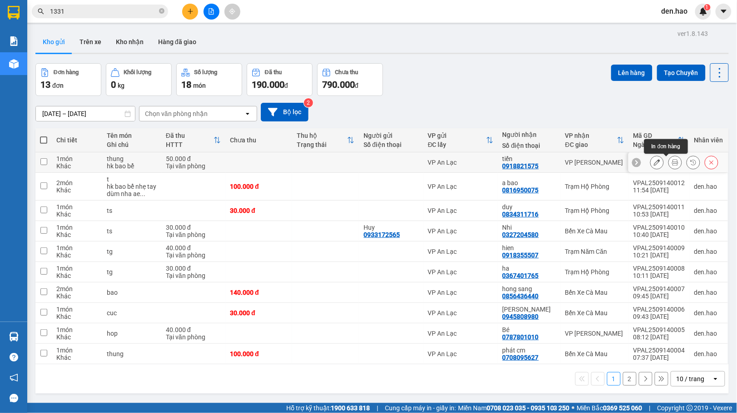
click at [669, 164] on button at bounding box center [675, 163] width 13 height 16
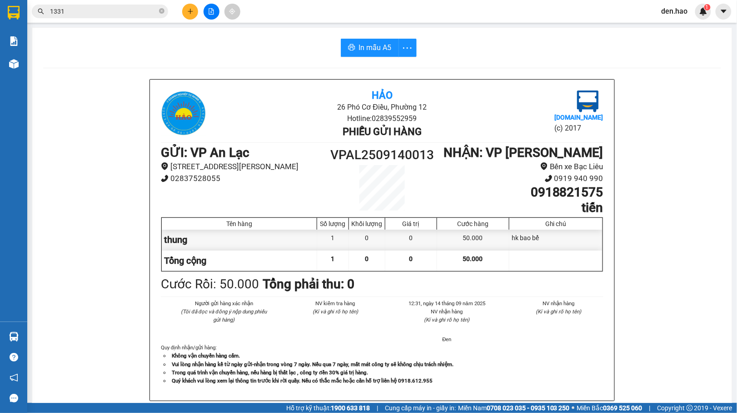
click at [373, 57] on div "In mẫu A5 Hảo 26 Phó Cơ Điều, Phường 12 Hotline: 02839552959 Phiếu gửi hàng Vex…" at bounding box center [382, 392] width 700 height 728
click at [374, 51] on span "In mẫu A5" at bounding box center [375, 47] width 33 height 11
